Goal: Information Seeking & Learning: Learn about a topic

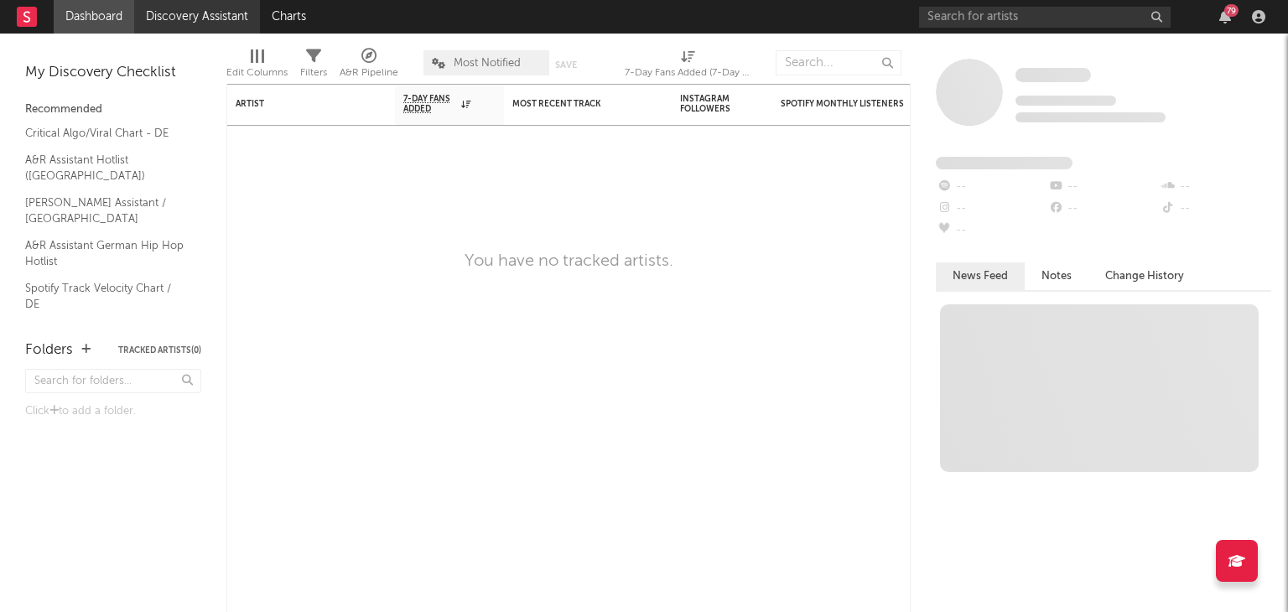
click at [208, 18] on link "Discovery Assistant" at bounding box center [197, 17] width 126 height 34
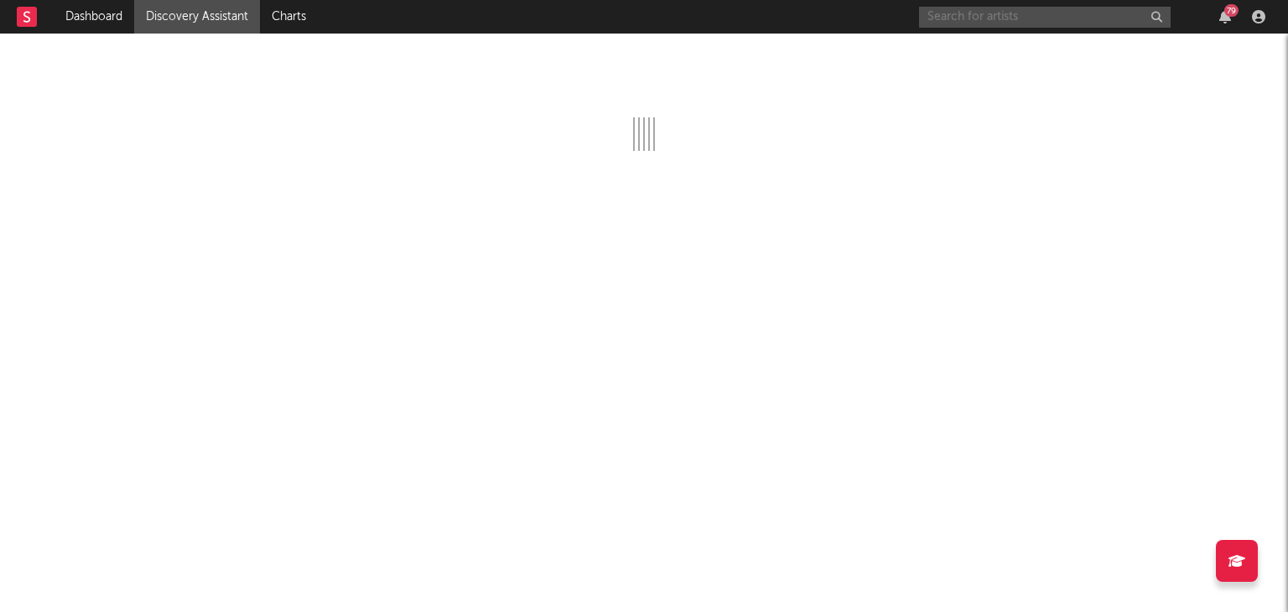
click at [970, 18] on input "text" at bounding box center [1045, 17] width 252 height 21
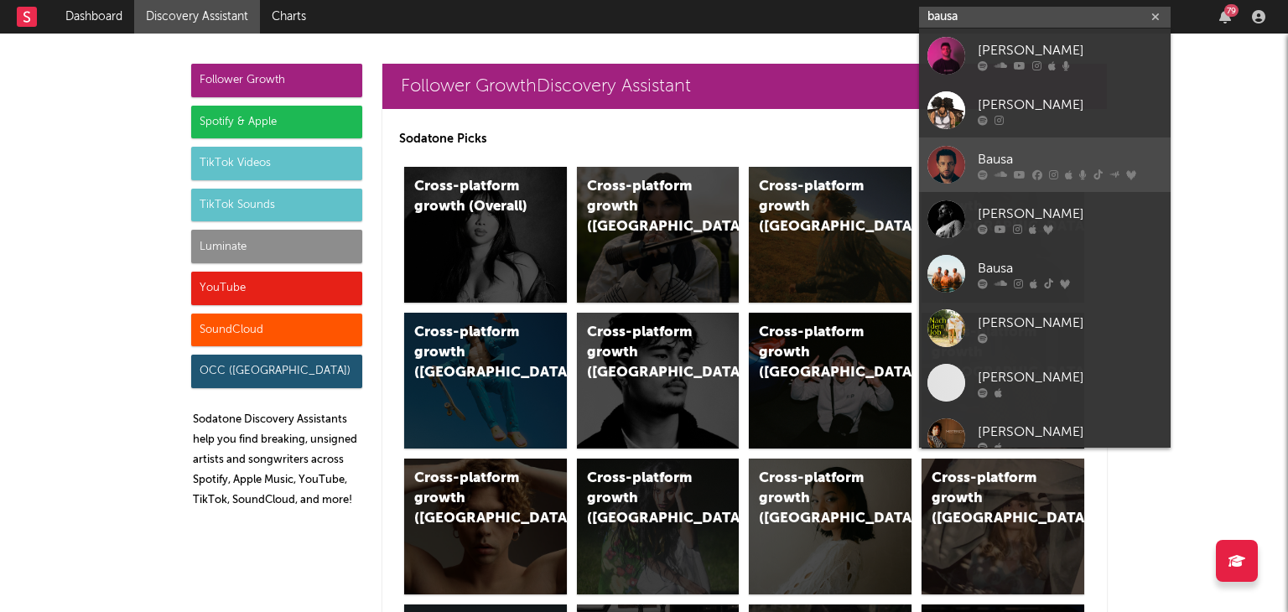
type input "bausa"
click at [1007, 158] on div "Bausa" at bounding box center [1070, 159] width 184 height 20
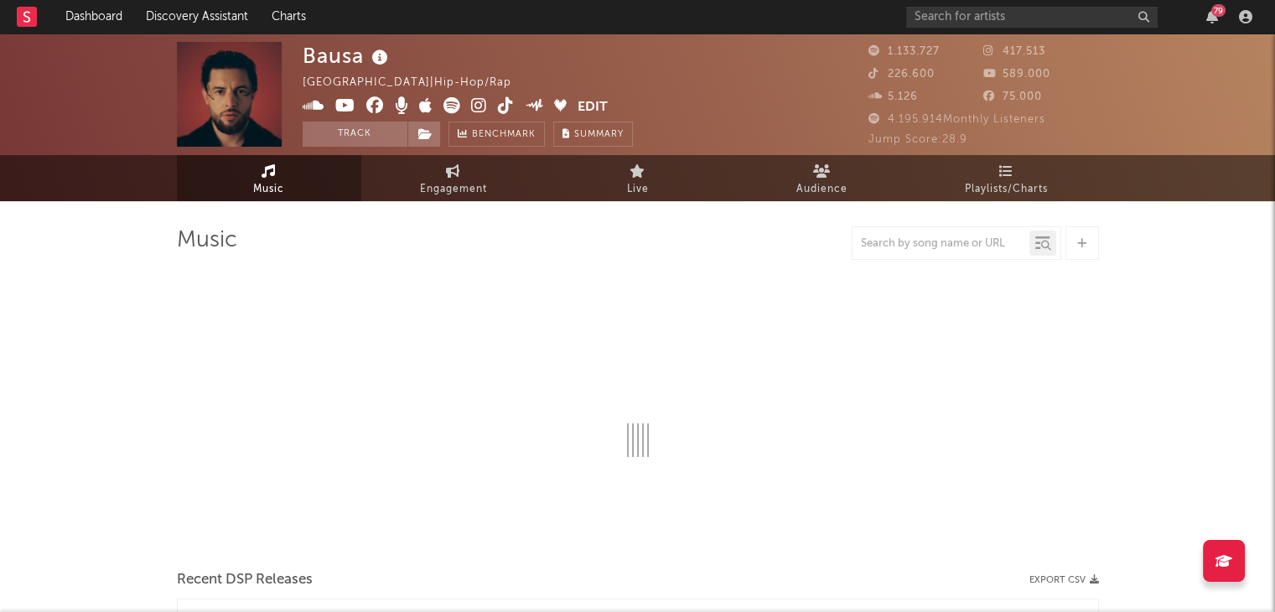
select select "6m"
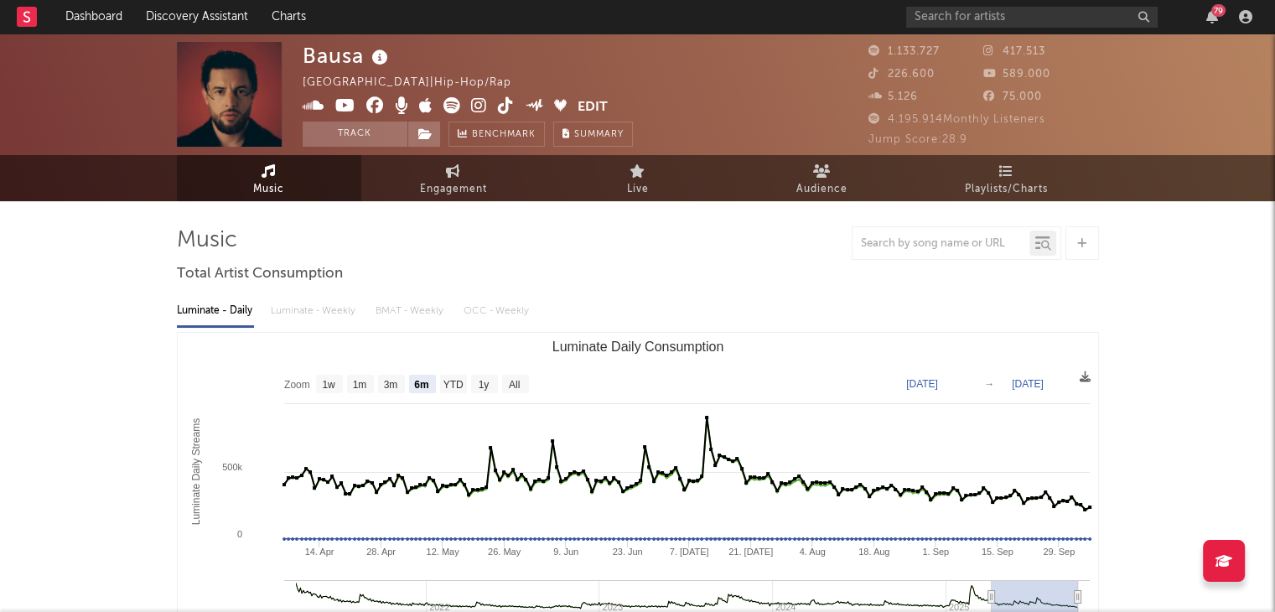
click at [930, 249] on div at bounding box center [941, 243] width 177 height 21
click at [932, 242] on input "text" at bounding box center [941, 243] width 177 height 13
type input "was du liebe nennst"
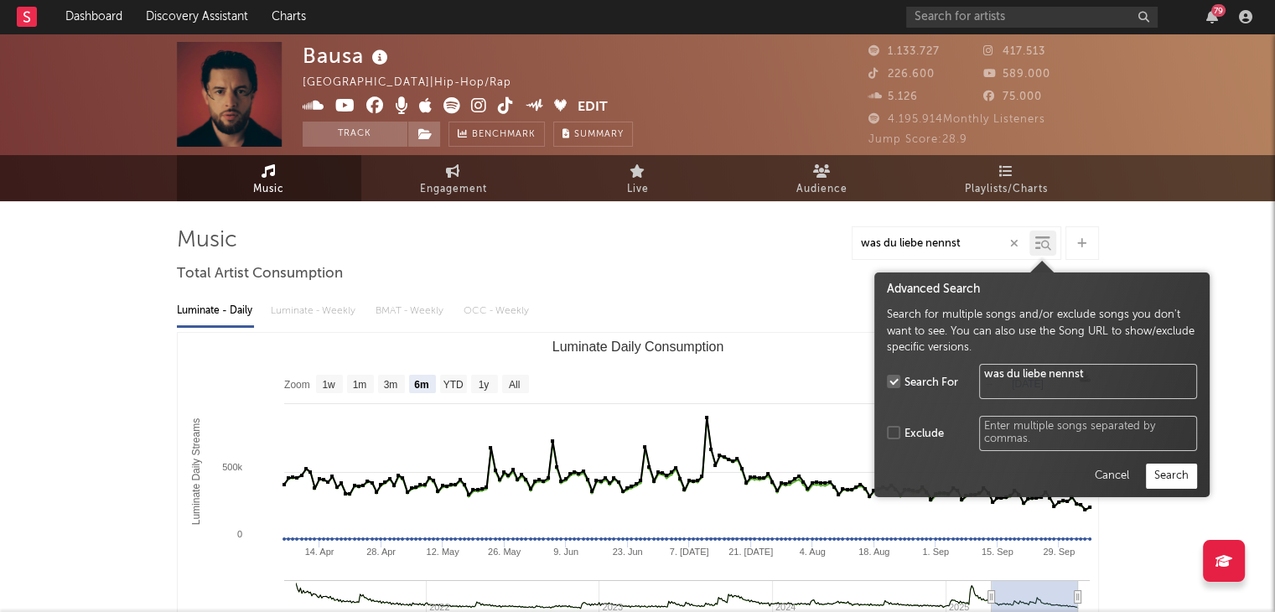
click at [1041, 245] on icon at bounding box center [1046, 246] width 10 height 10
click at [1179, 481] on button "Search" at bounding box center [1171, 476] width 51 height 25
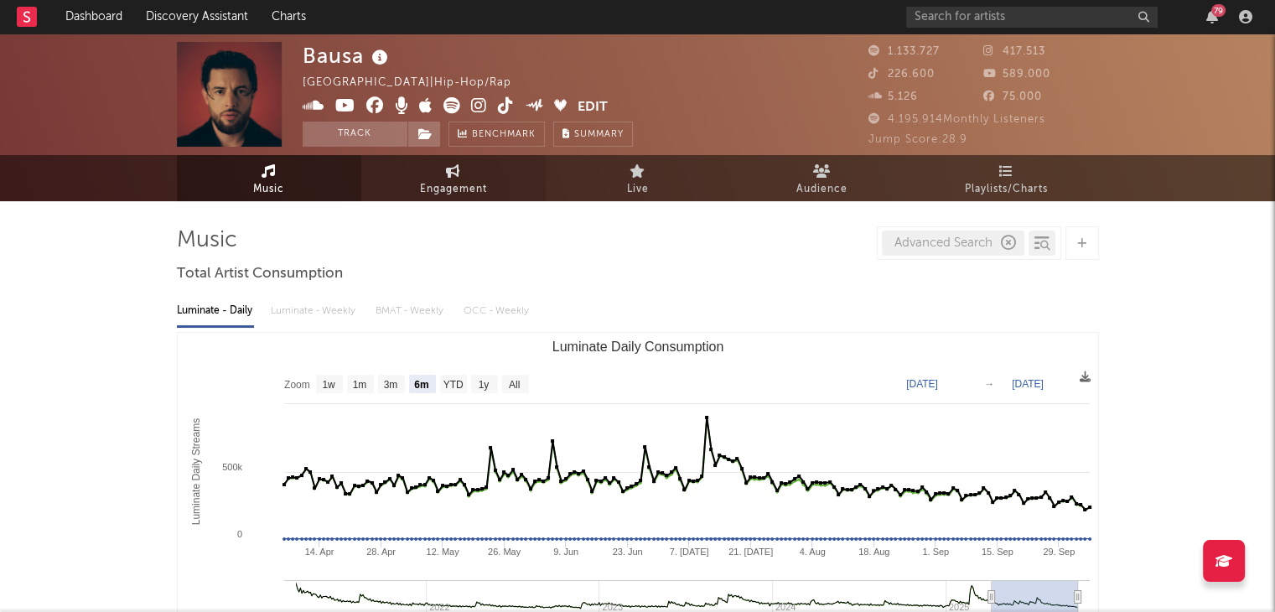
click at [458, 177] on icon at bounding box center [453, 170] width 14 height 13
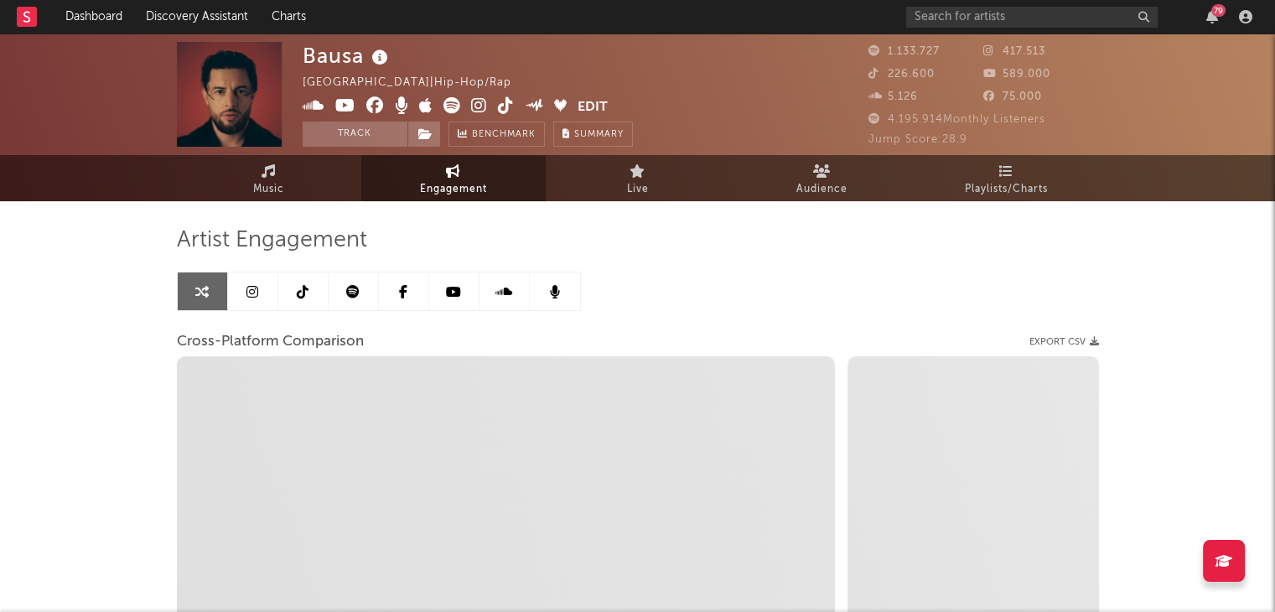
select select "1w"
click at [298, 295] on icon at bounding box center [303, 291] width 12 height 13
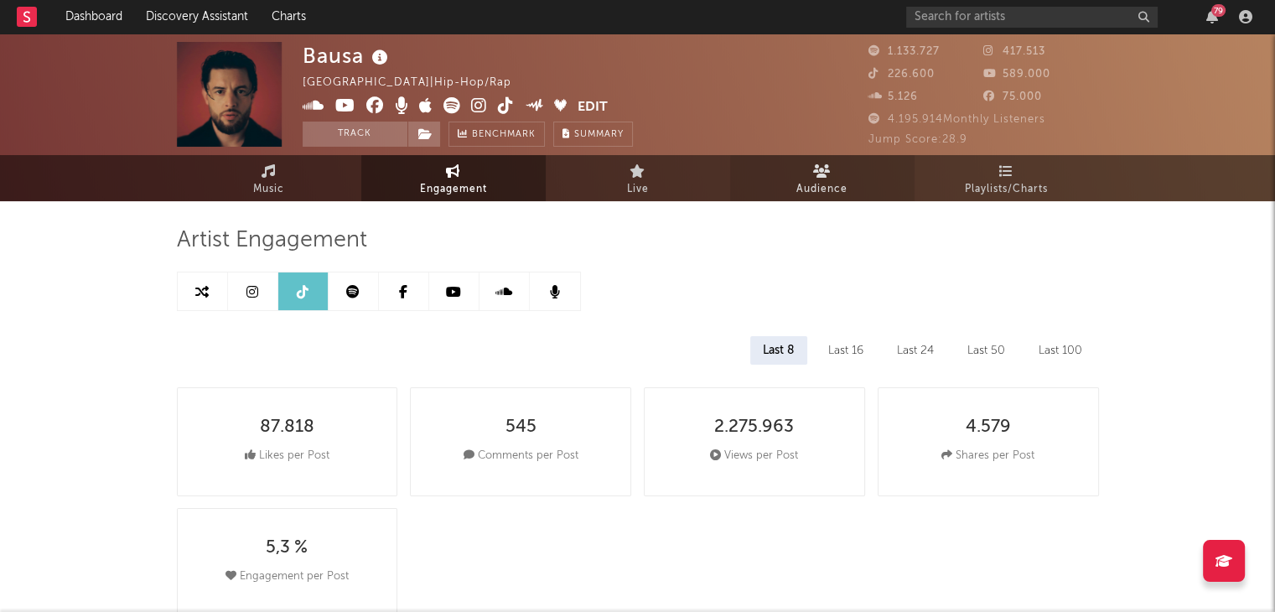
select select "6m"
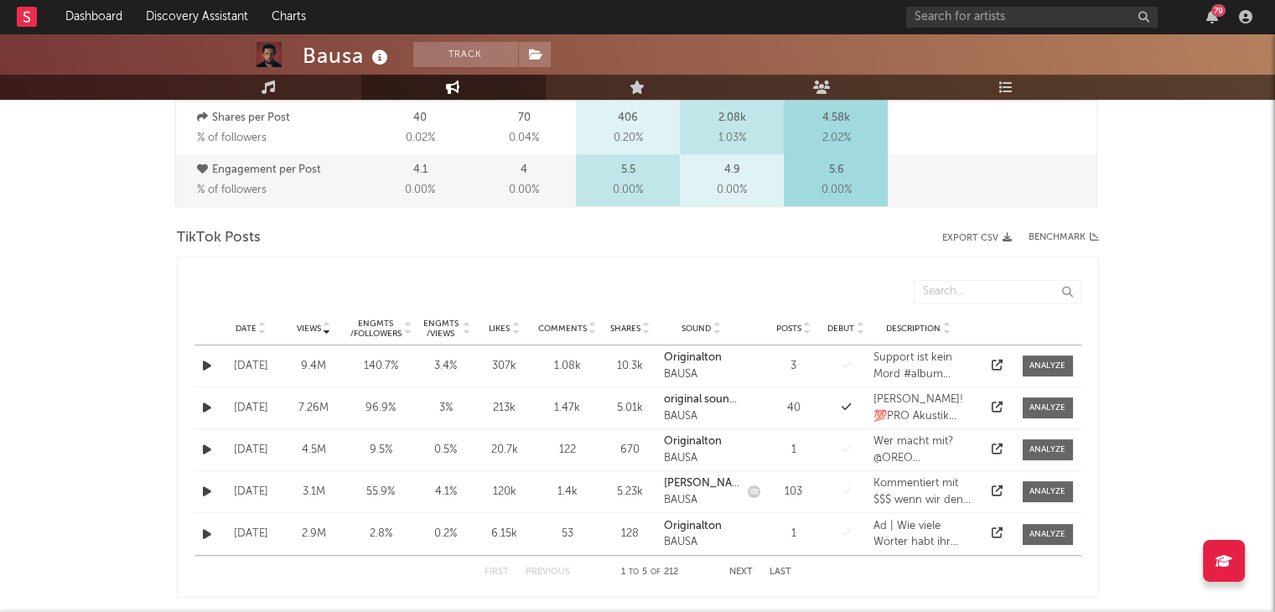
scroll to position [729, 0]
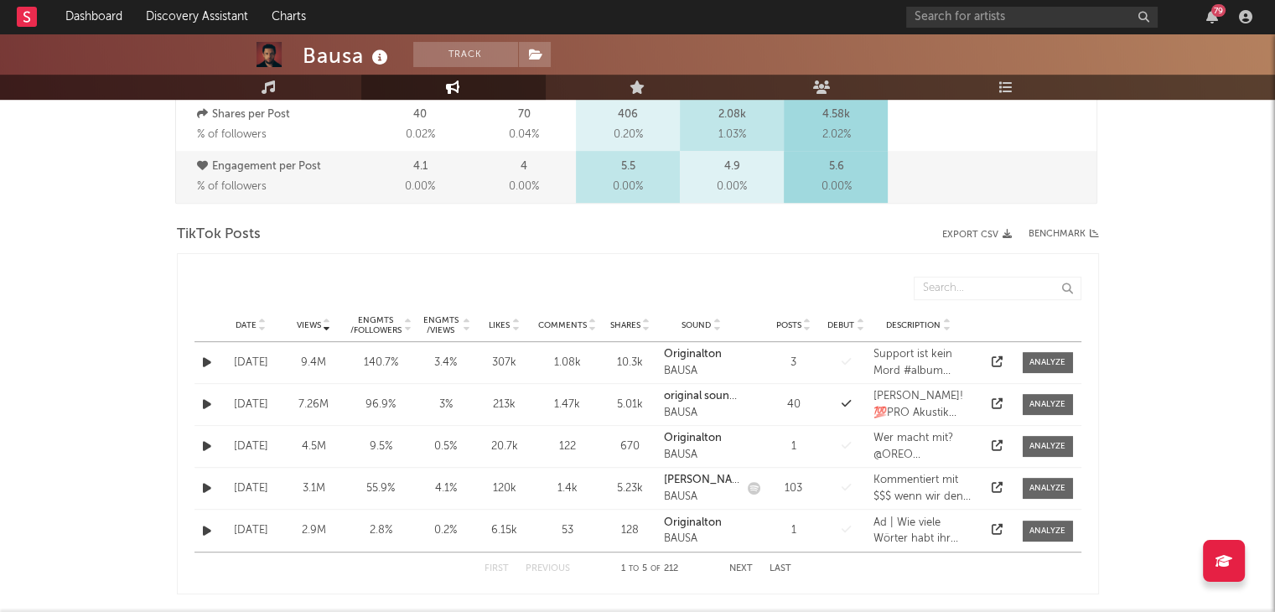
click at [719, 329] on icon at bounding box center [717, 328] width 8 height 7
click at [717, 319] on icon at bounding box center [717, 322] width 8 height 7
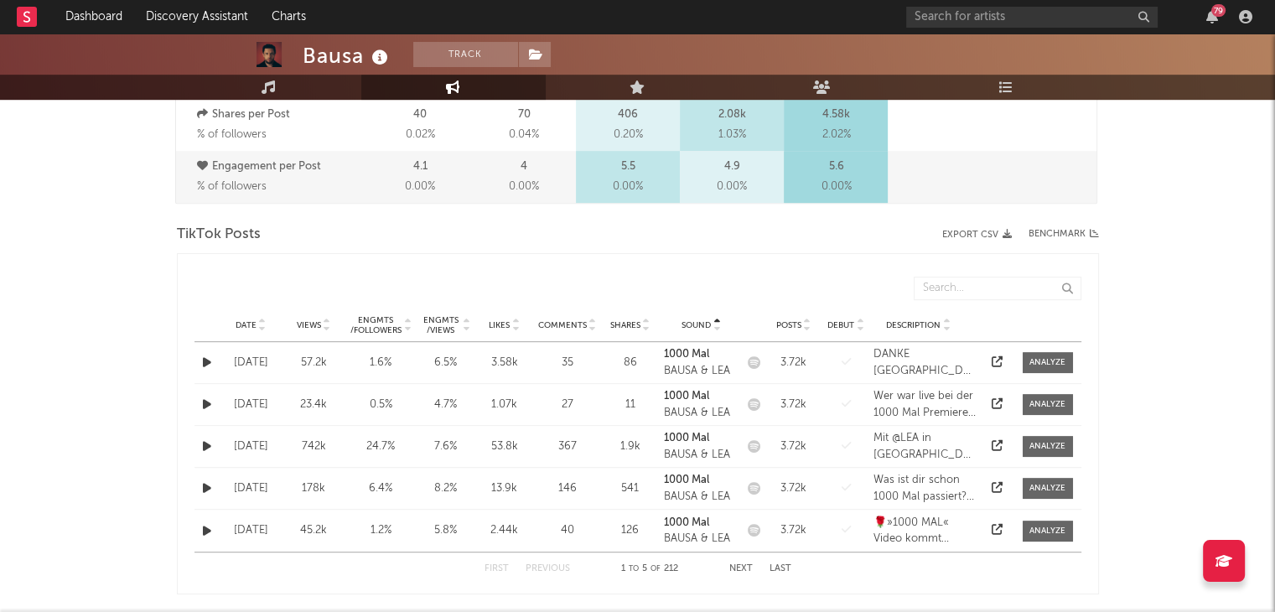
click at [717, 319] on icon at bounding box center [717, 322] width 8 height 7
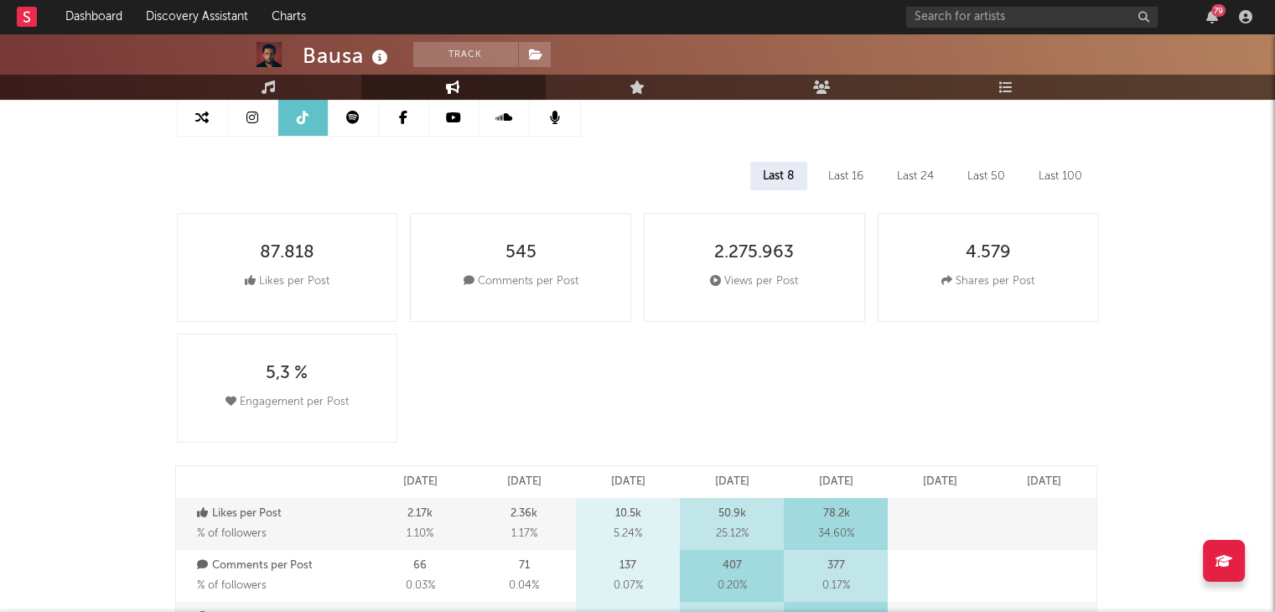
scroll to position [0, 0]
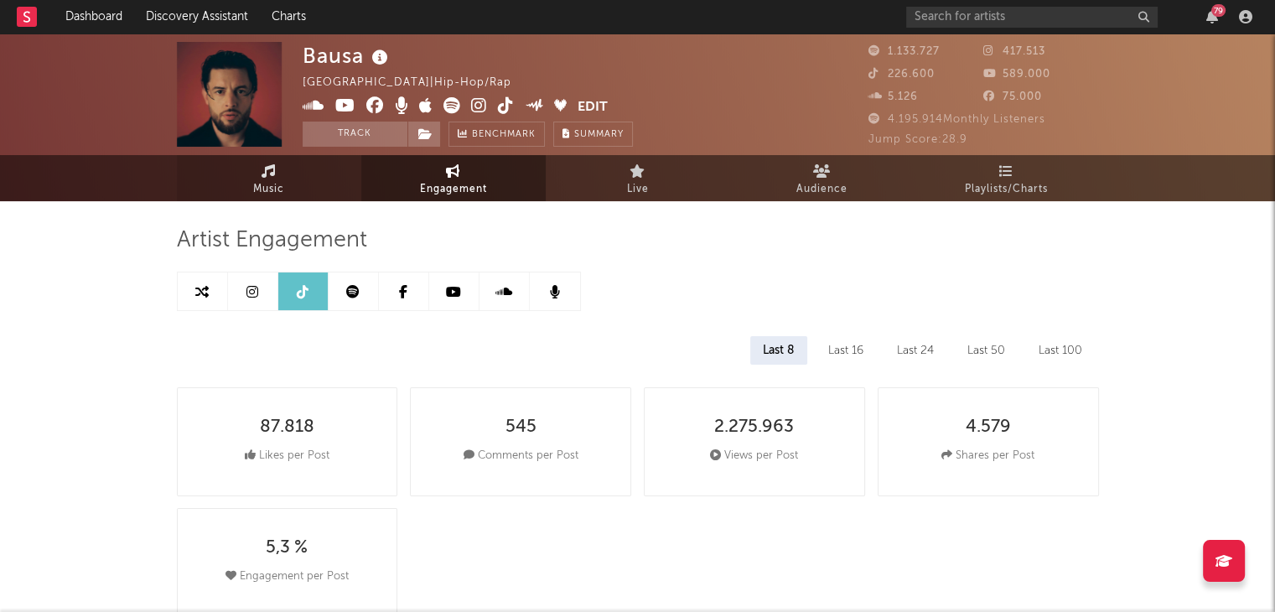
click at [268, 174] on icon at bounding box center [269, 170] width 14 height 13
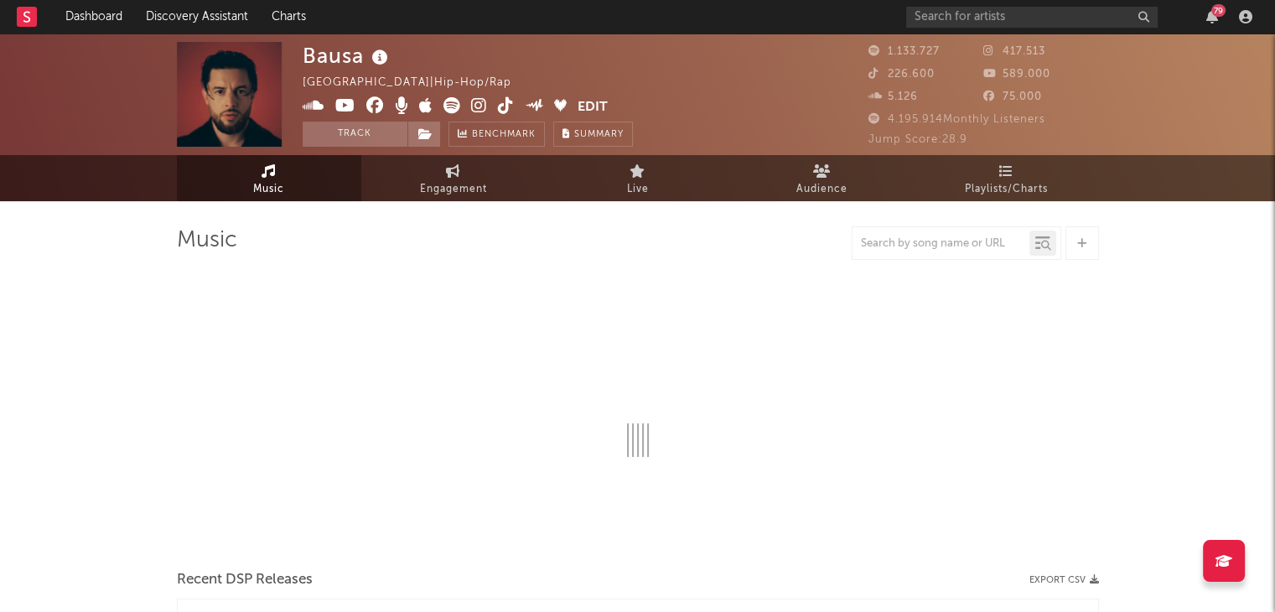
select select "6m"
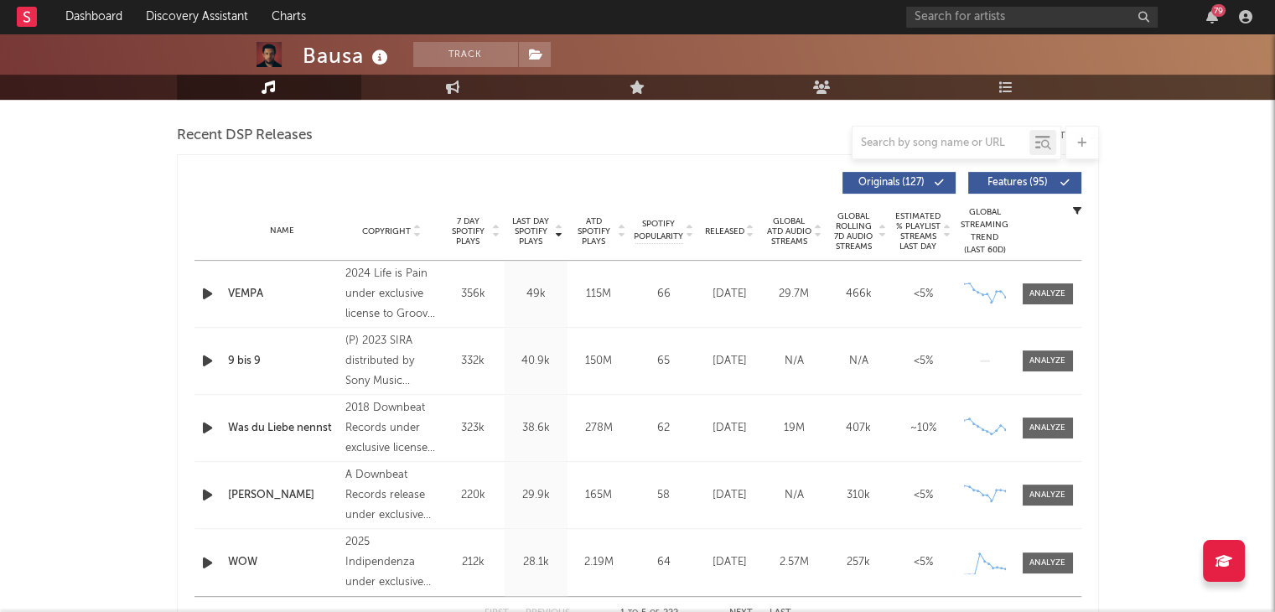
scroll to position [722, 0]
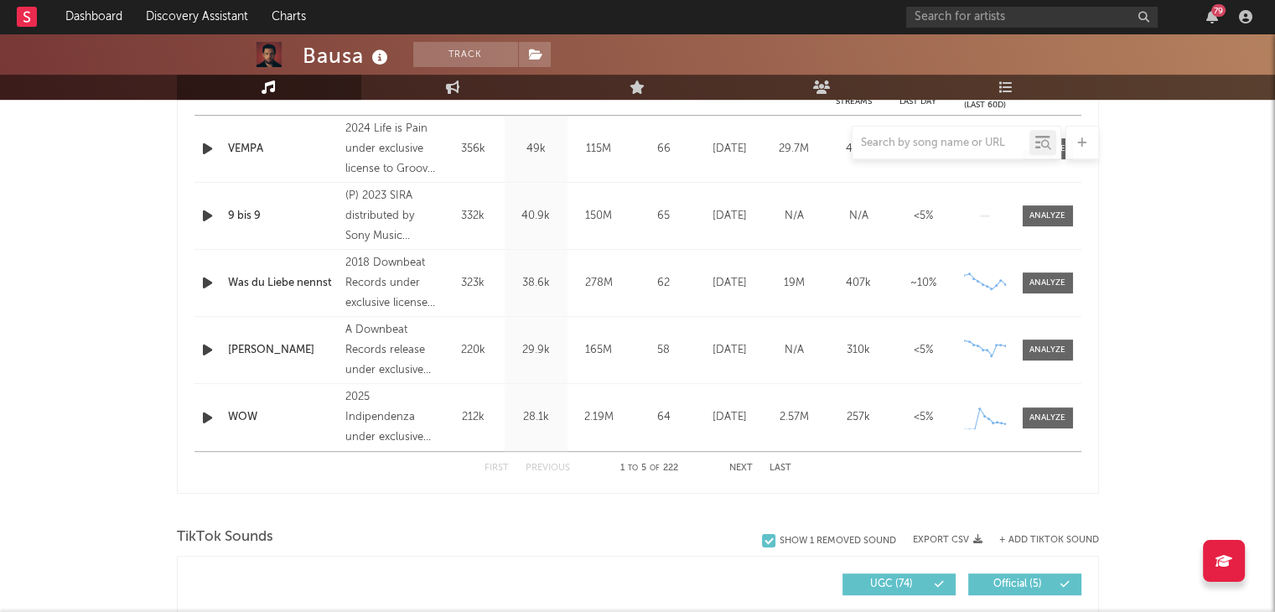
click at [278, 278] on div "Was du Liebe nennst" at bounding box center [283, 283] width 110 height 17
click at [1038, 287] on div at bounding box center [1048, 283] width 36 height 13
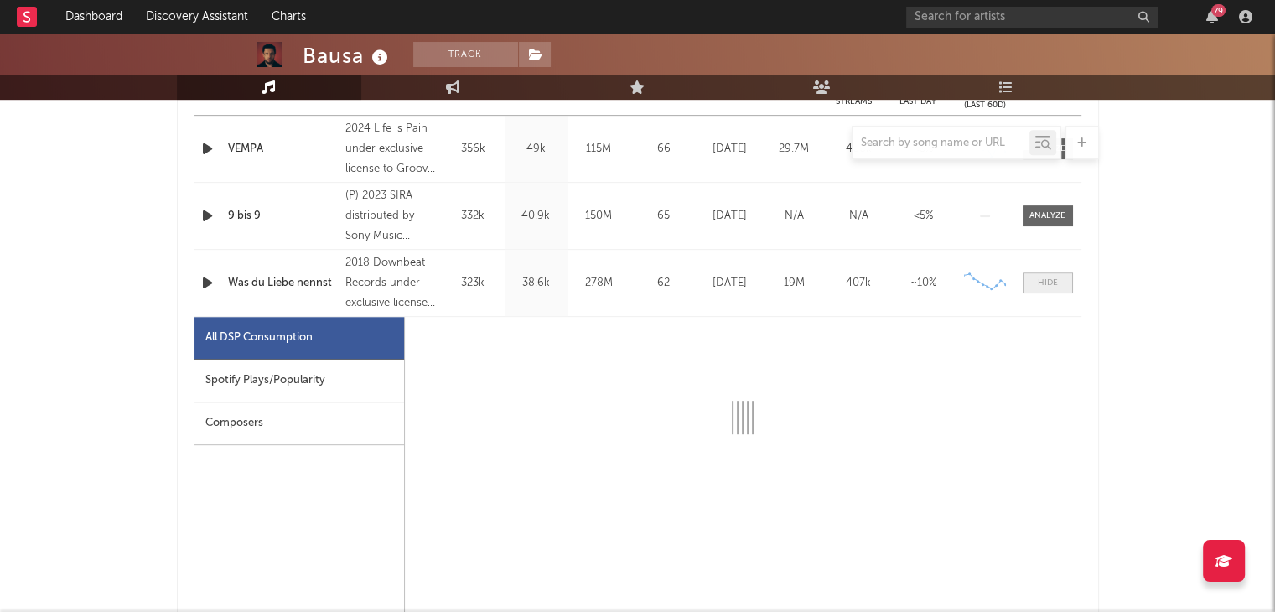
select select "1w"
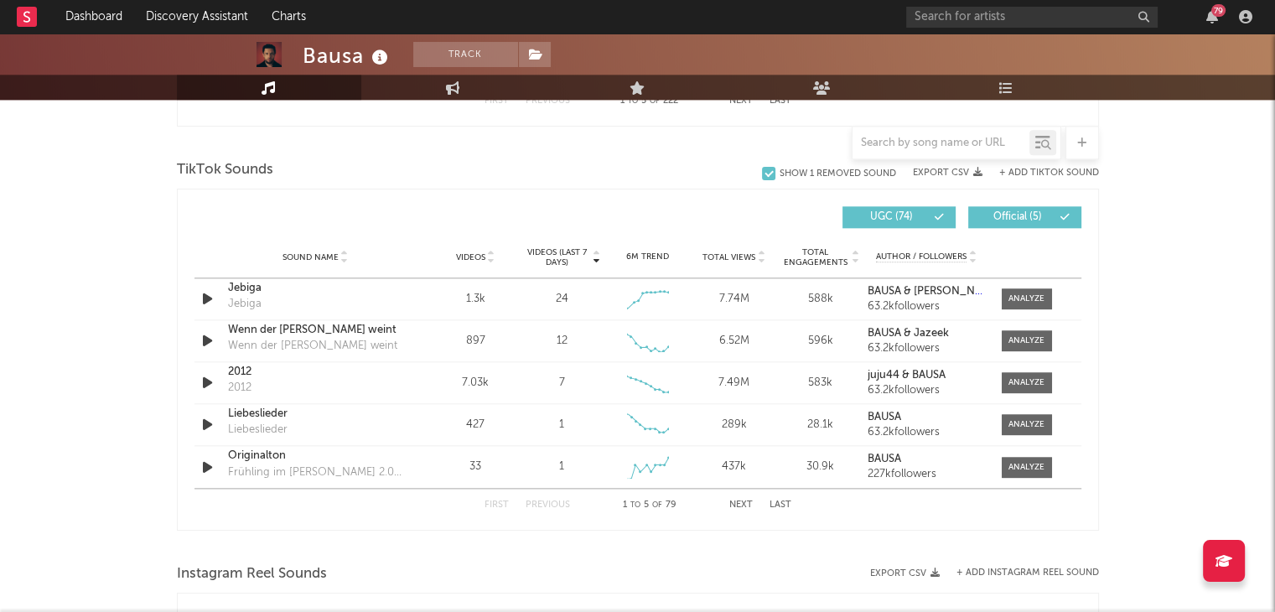
scroll to position [1895, 0]
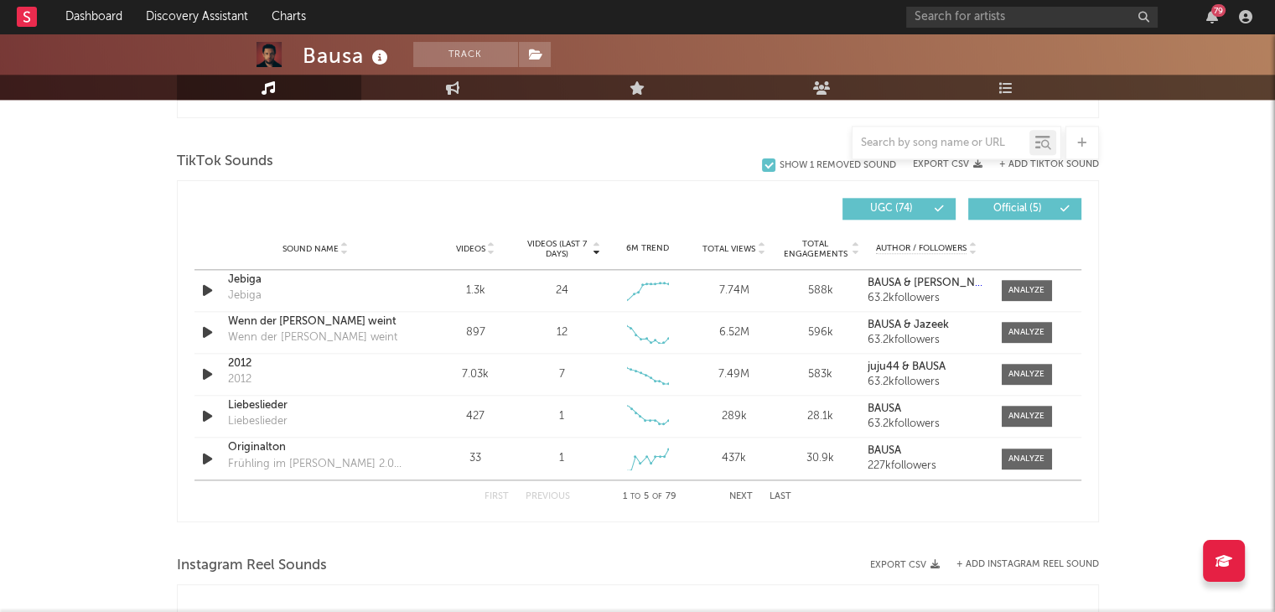
click at [736, 497] on button "Next" at bounding box center [740, 496] width 23 height 9
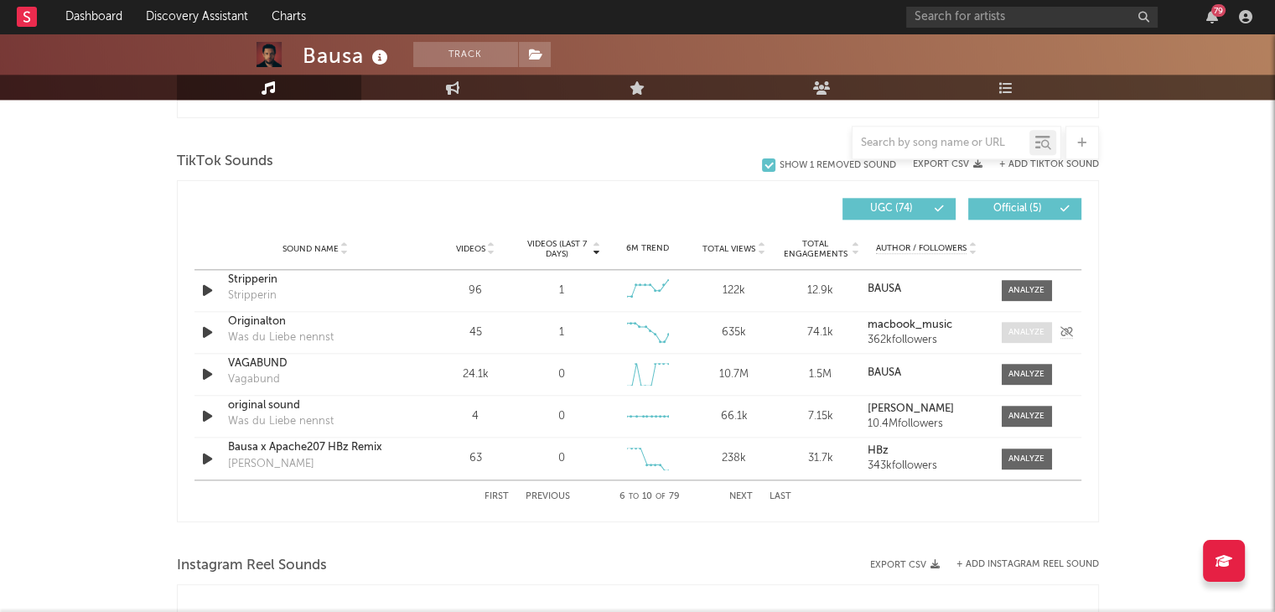
click at [1010, 336] on div at bounding box center [1027, 332] width 36 height 13
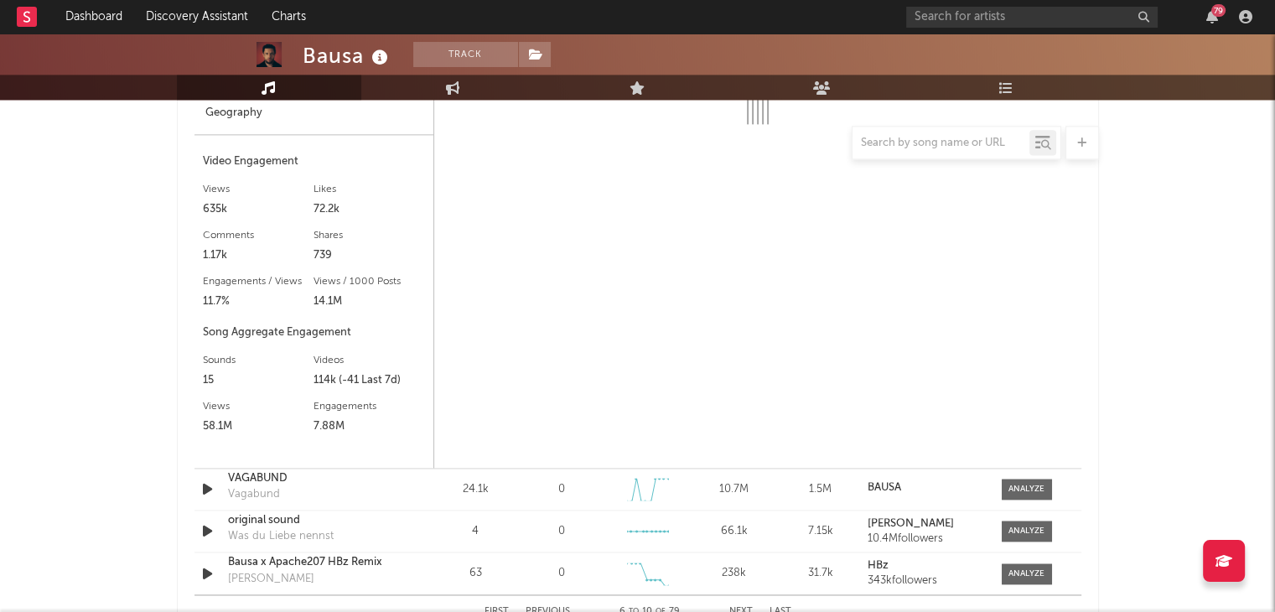
scroll to position [2454, 0]
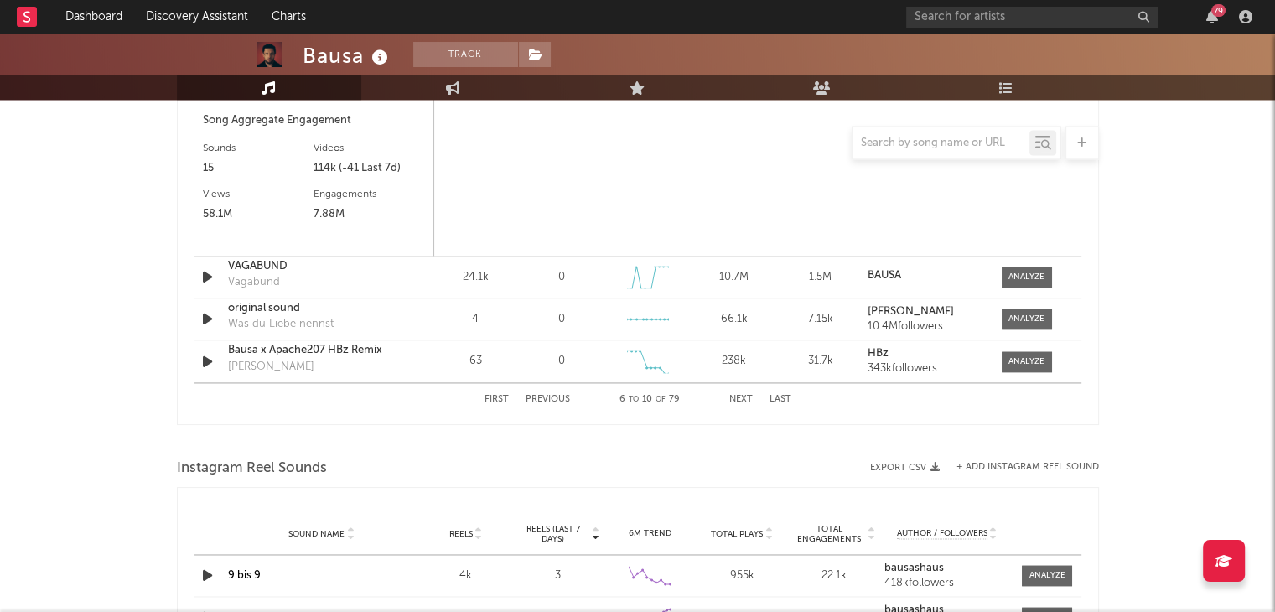
select select "6m"
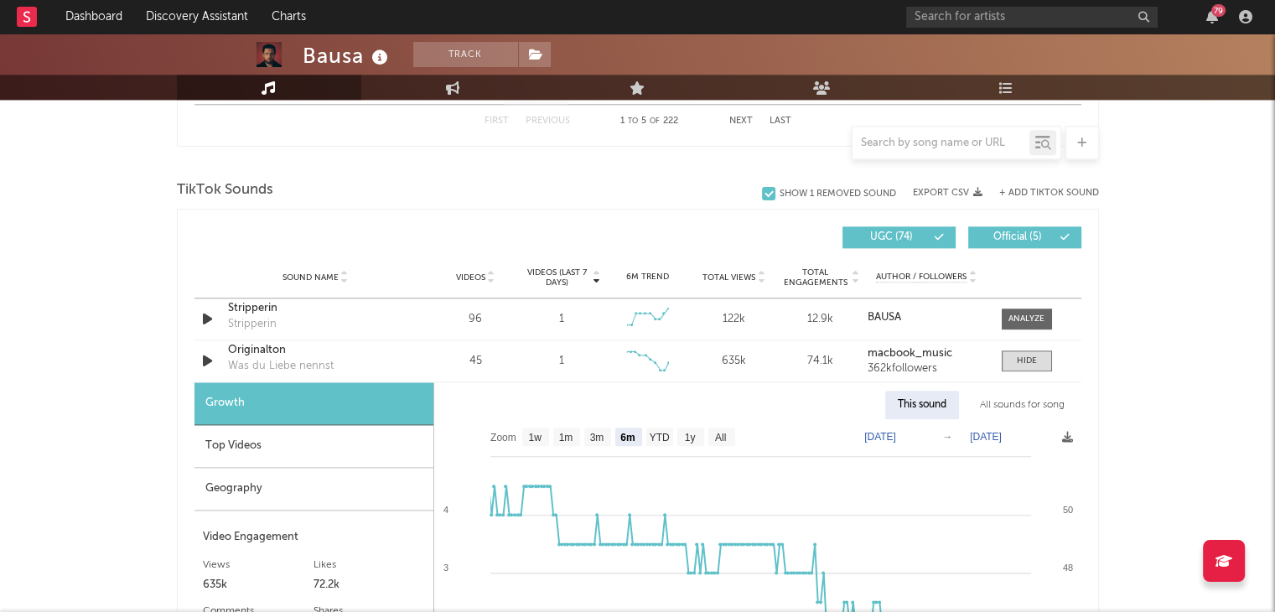
scroll to position [1849, 0]
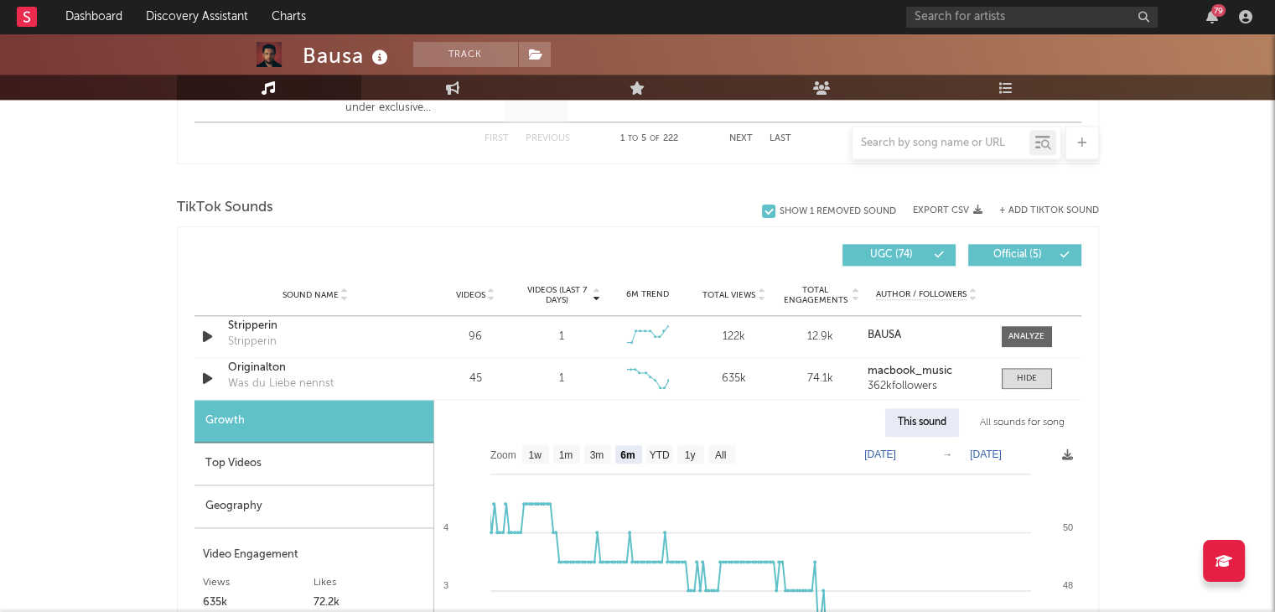
click at [1034, 423] on div "All sounds for song" at bounding box center [1022, 422] width 110 height 29
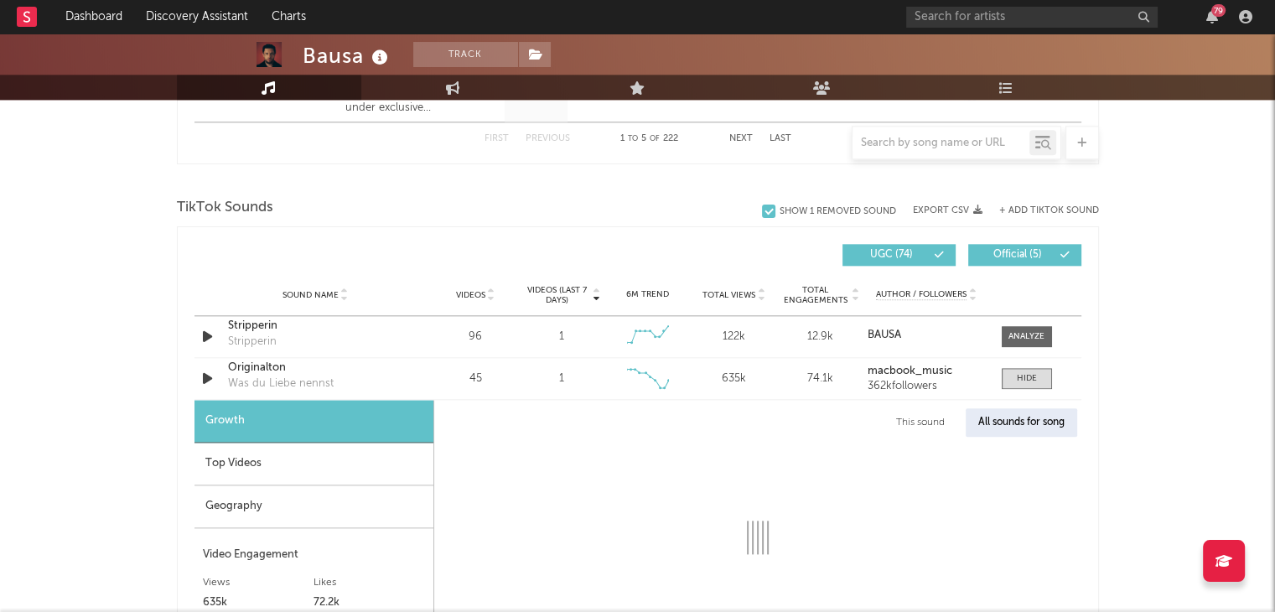
select select "1w"
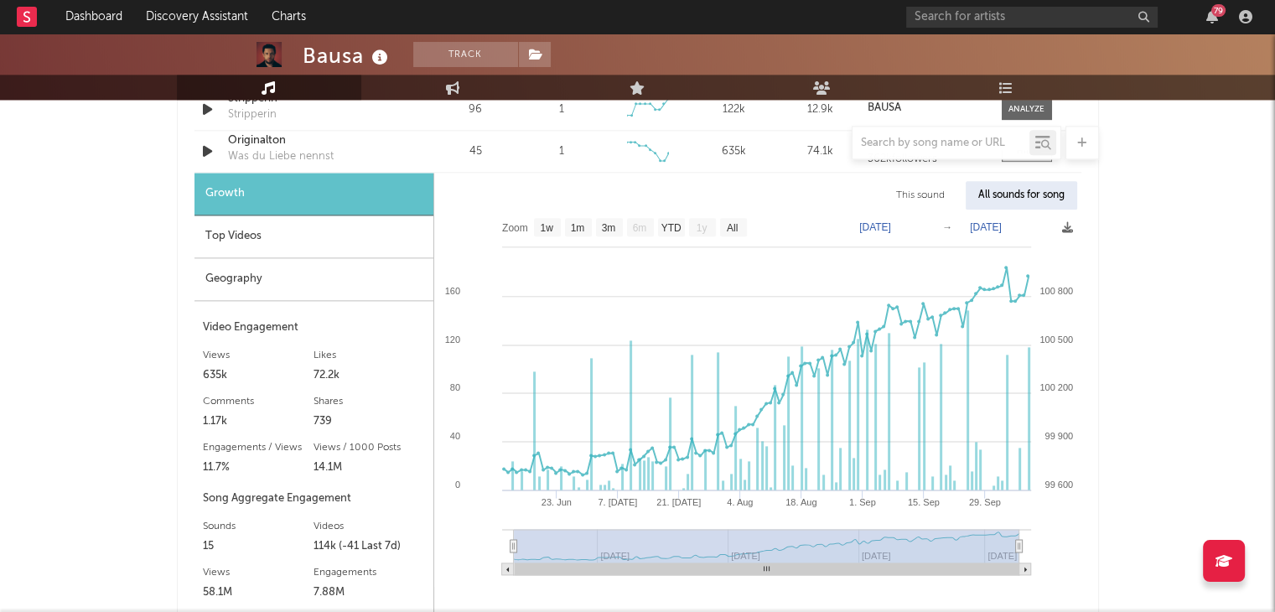
scroll to position [2072, 0]
